Goal: Transaction & Acquisition: Purchase product/service

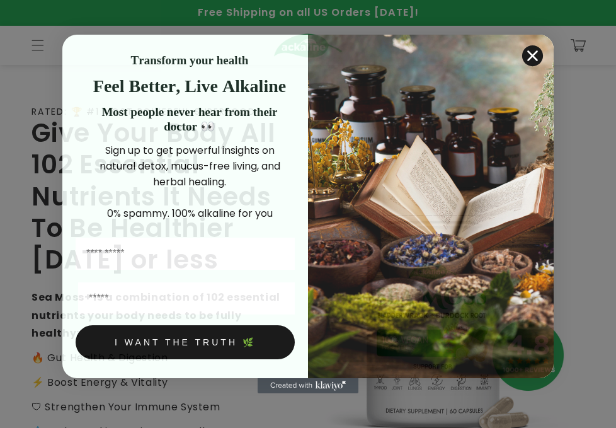
click at [534, 51] on circle "Close dialog" at bounding box center [532, 55] width 21 height 21
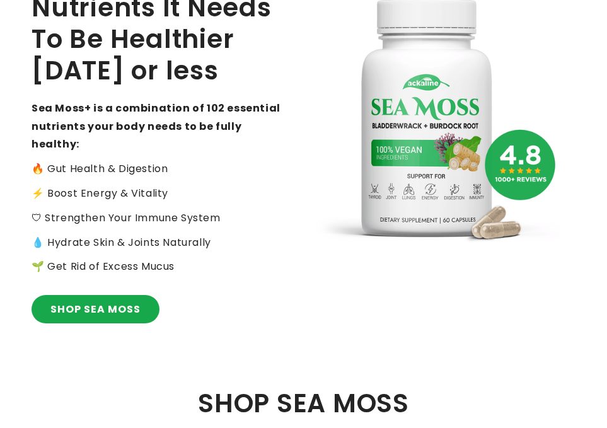
scroll to position [378, 0]
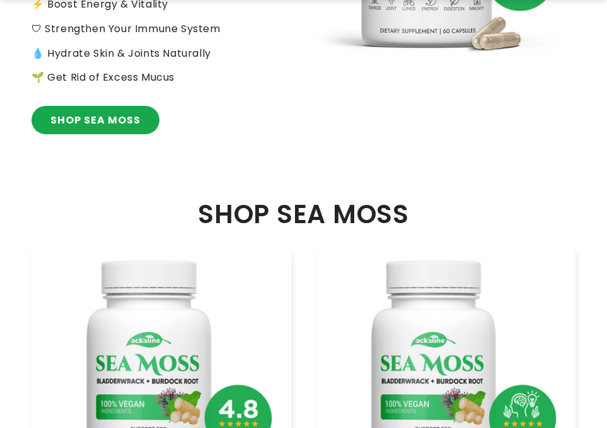
drag, startPoint x: 325, startPoint y: 204, endPoint x: 208, endPoint y: 107, distance: 152.2
click at [149, 106] on link "SHOP SEA MOSS" at bounding box center [96, 120] width 128 height 28
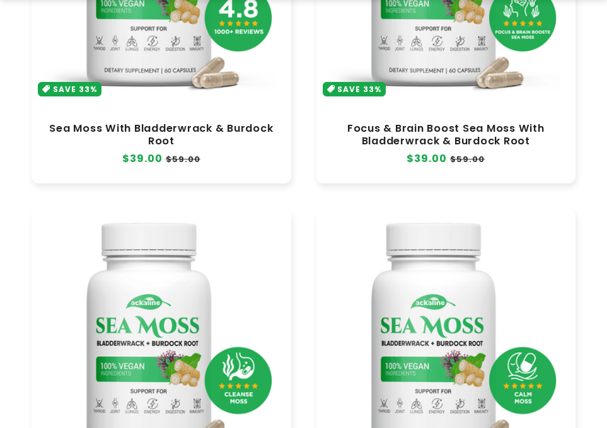
scroll to position [315, 0]
click at [163, 122] on link "Sea Moss With Bladderwrack & Burdock Root" at bounding box center [161, 134] width 234 height 25
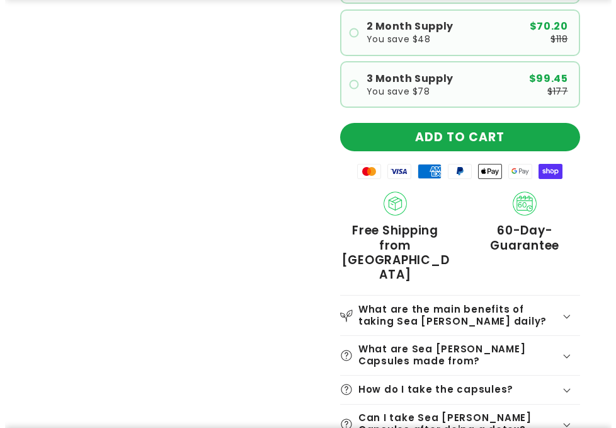
scroll to position [504, 0]
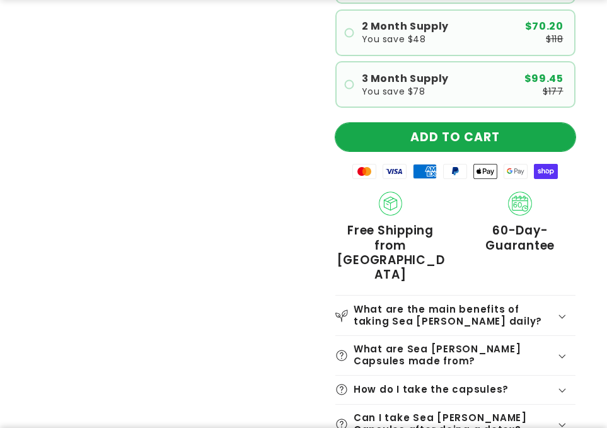
click at [482, 135] on button "ADD TO CART" at bounding box center [455, 137] width 241 height 28
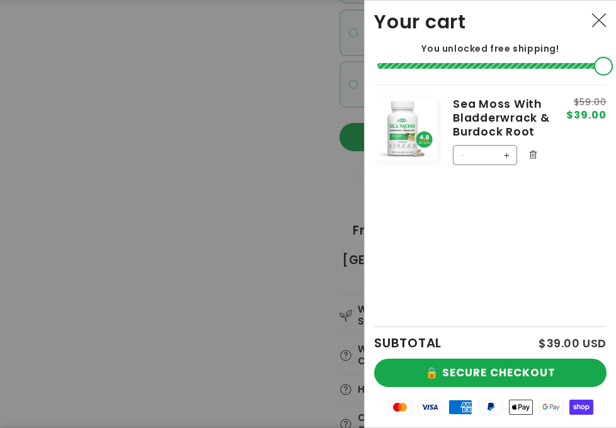
drag, startPoint x: 488, startPoint y: 151, endPoint x: 477, endPoint y: 154, distance: 11.2
click at [477, 154] on input "*" at bounding box center [485, 155] width 23 height 20
type input "*"
click at [454, 238] on div "Product image Product Total Quantity Sea Moss With Bladderwrack & Burdock Root" at bounding box center [490, 205] width 233 height 242
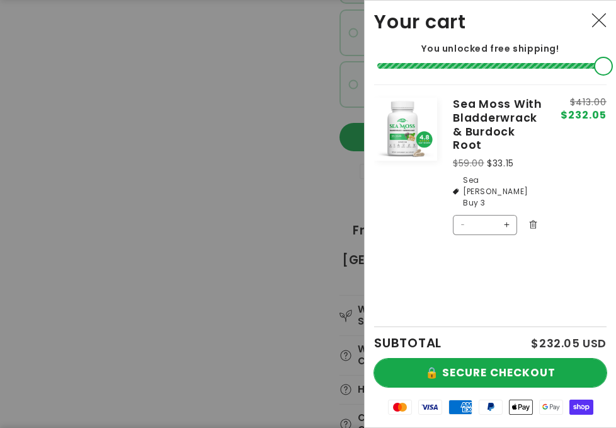
click at [517, 366] on button "🔒 SECURE CHECKOUT" at bounding box center [490, 373] width 233 height 28
